Goal: Book appointment/travel/reservation

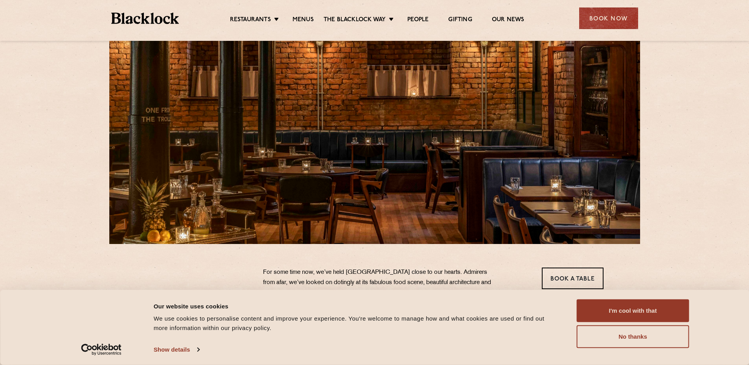
scroll to position [39, 0]
click at [299, 17] on link "Menus" at bounding box center [302, 20] width 21 height 9
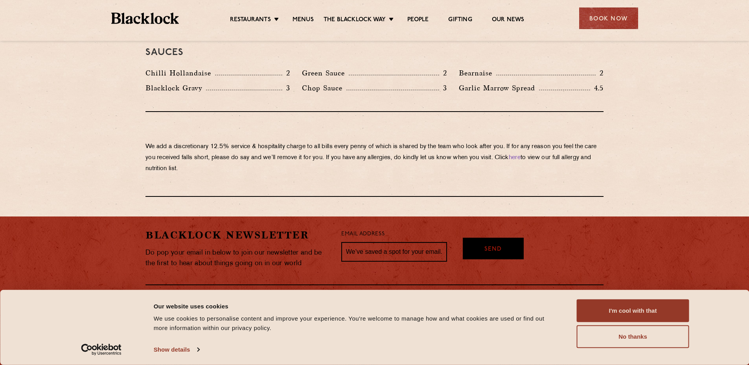
scroll to position [1290, 0]
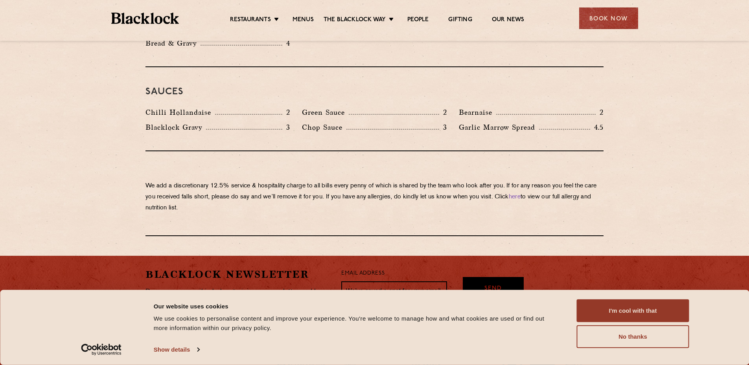
drag, startPoint x: 651, startPoint y: 336, endPoint x: 612, endPoint y: 267, distance: 79.4
click at [650, 334] on button "No thanks" at bounding box center [632, 336] width 112 height 23
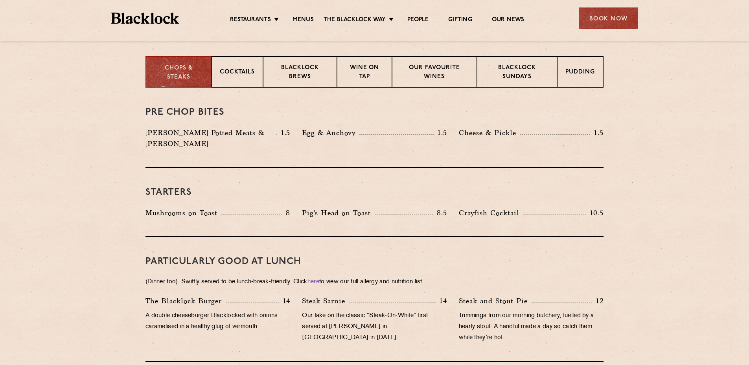
scroll to position [268, 0]
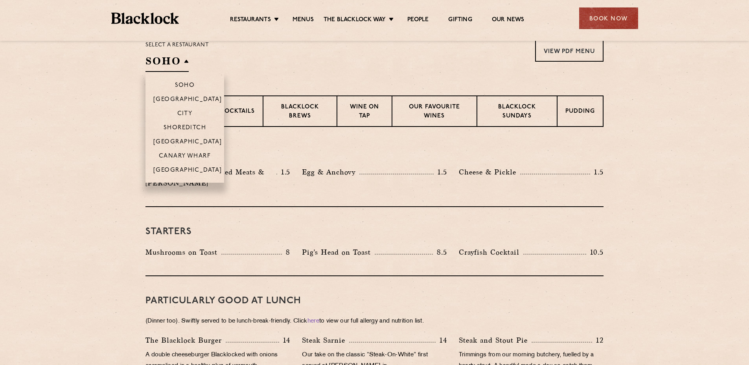
click at [277, 19] on li "Restaurants Soho City Shoreditch Covent Garden Canary Wharf Manchester Birmingh…" at bounding box center [256, 20] width 53 height 9
click at [274, 19] on li "Restaurants Soho City Shoreditch Covent Garden Canary Wharf Manchester Birmingh…" at bounding box center [256, 20] width 53 height 9
click at [252, 19] on link "Restaurants" at bounding box center [250, 20] width 41 height 9
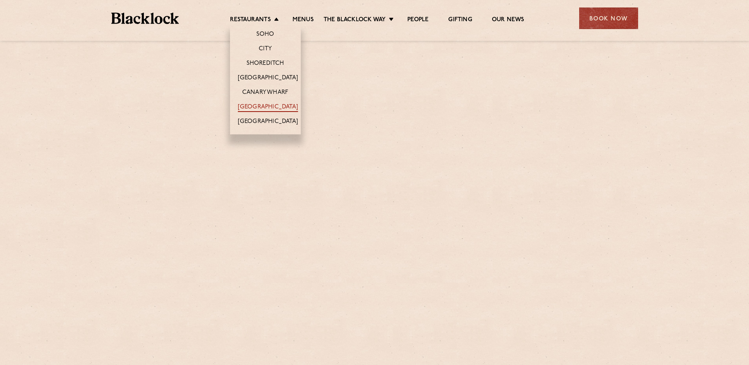
click at [260, 105] on link "[GEOGRAPHIC_DATA]" at bounding box center [268, 107] width 60 height 9
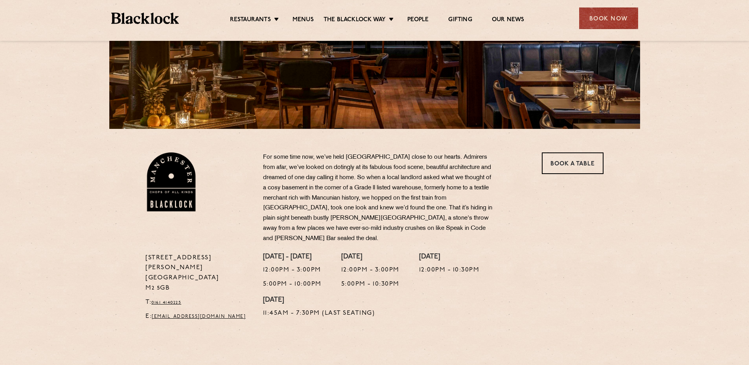
scroll to position [157, 0]
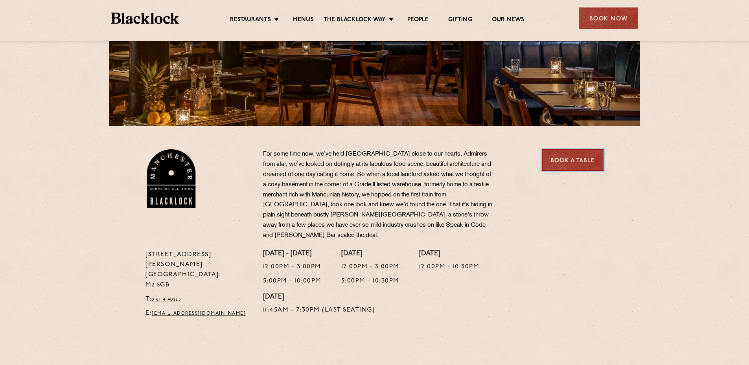
click at [568, 158] on link "Book a Table" at bounding box center [572, 160] width 62 height 22
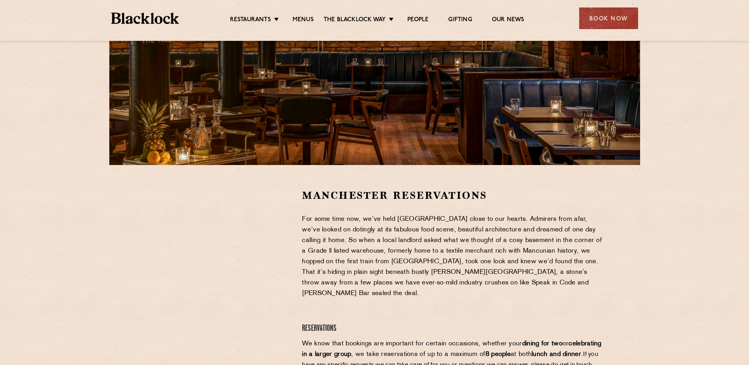
scroll to position [157, 0]
